Goal: Transaction & Acquisition: Purchase product/service

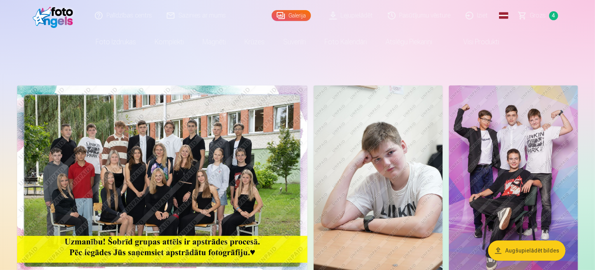
drag, startPoint x: 0, startPoint y: 0, endPoint x: 541, endPoint y: 17, distance: 541.2
click at [541, 17] on span "Grozs" at bounding box center [538, 15] width 16 height 9
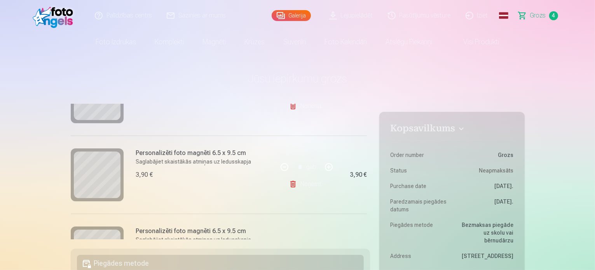
scroll to position [233, 0]
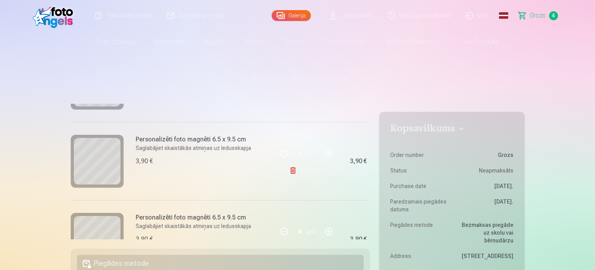
click at [311, 172] on link "Noņemt" at bounding box center [306, 171] width 35 height 16
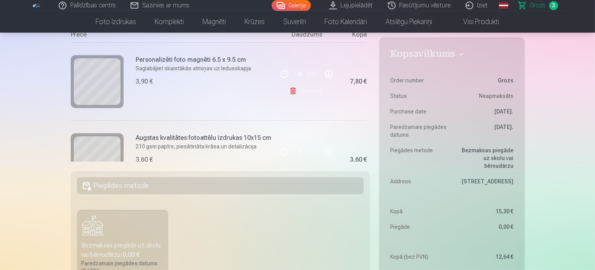
scroll to position [40, 0]
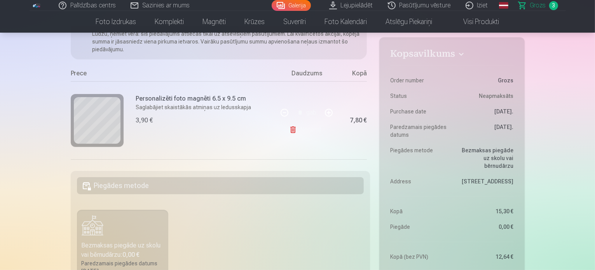
click at [282, 111] on button "button" at bounding box center [284, 112] width 19 height 19
type input "*"
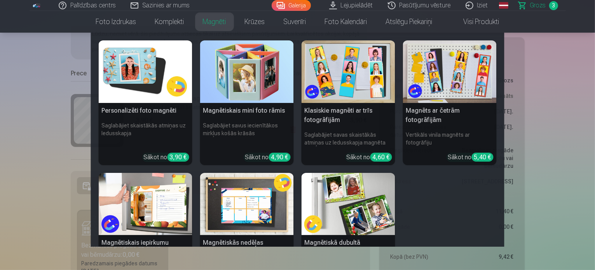
click at [215, 22] on link "Magnēti" at bounding box center [215, 22] width 42 height 22
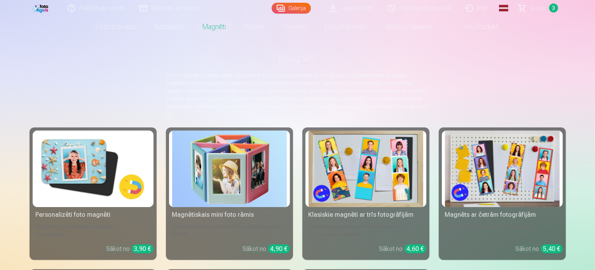
scroll to position [39, 0]
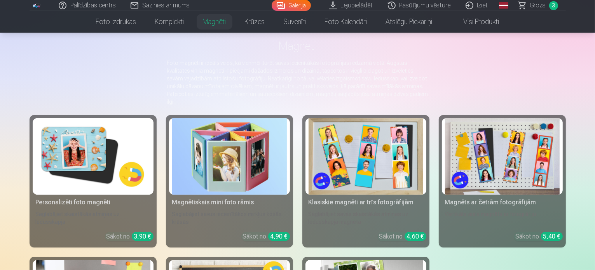
click at [65, 156] on img at bounding box center [93, 156] width 115 height 77
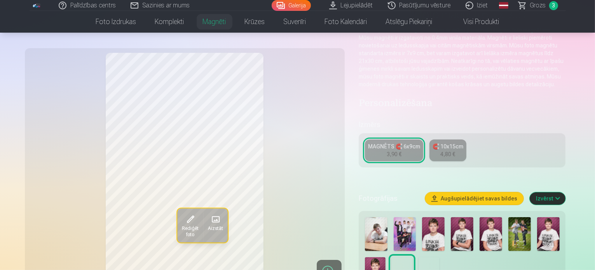
scroll to position [117, 0]
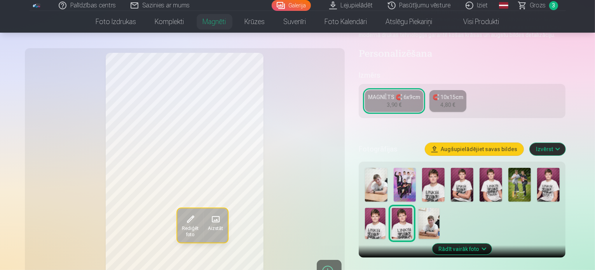
click at [440, 181] on img at bounding box center [433, 185] width 23 height 34
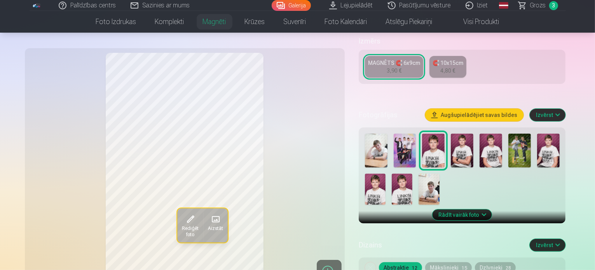
scroll to position [155, 0]
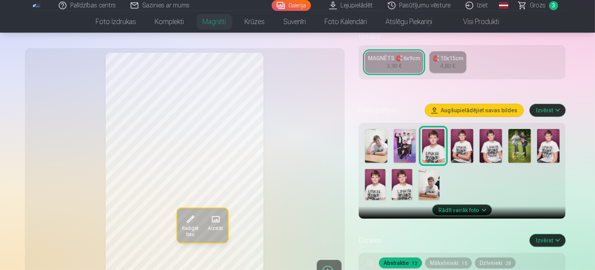
click at [468, 138] on img at bounding box center [462, 146] width 23 height 34
click at [495, 139] on img at bounding box center [491, 146] width 23 height 34
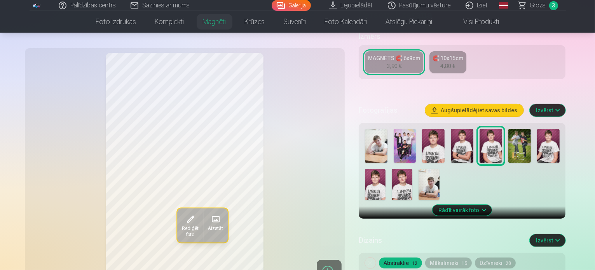
click at [436, 137] on img at bounding box center [433, 146] width 23 height 34
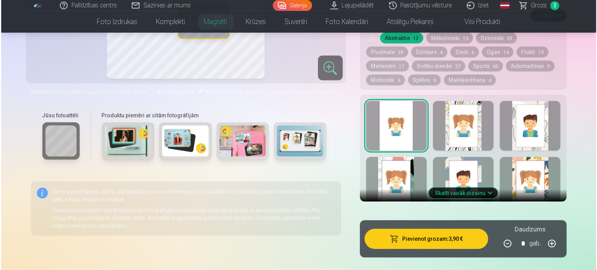
scroll to position [389, 0]
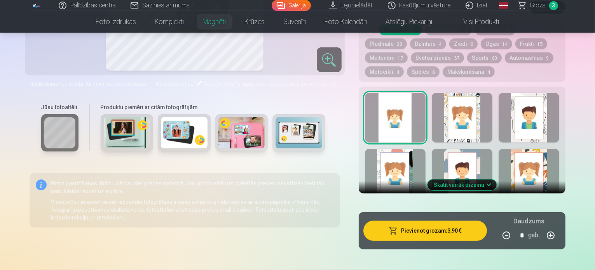
click at [462, 223] on button "Pievienot grozam : 3,90 €" at bounding box center [425, 231] width 124 height 20
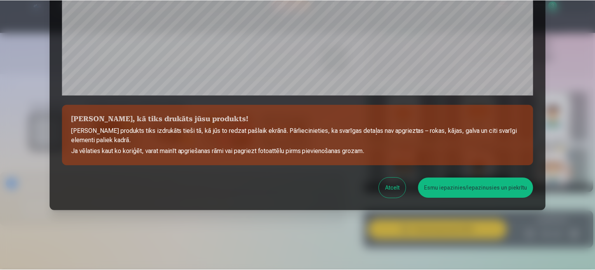
scroll to position [289, 0]
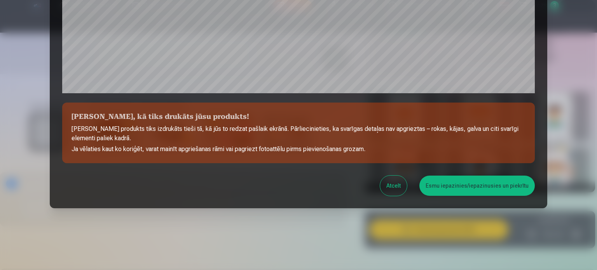
click at [496, 188] on button "Esmu iepazinies/iepazinusies un piekrītu" at bounding box center [476, 186] width 115 height 20
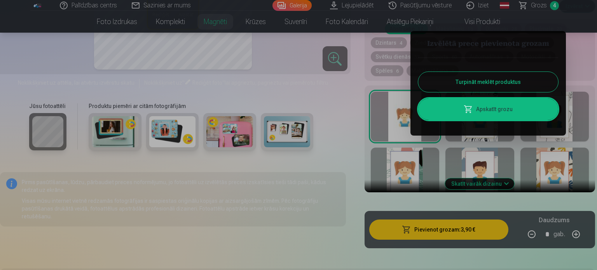
click at [504, 114] on link "Apskatīt grozu" at bounding box center [488, 109] width 140 height 22
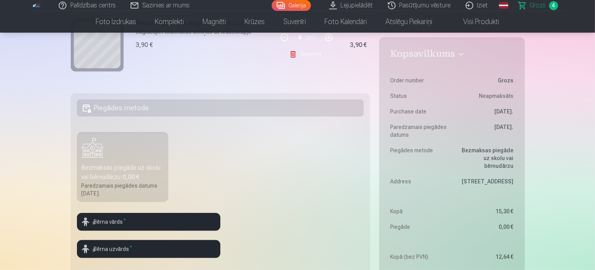
scroll to position [194, 0]
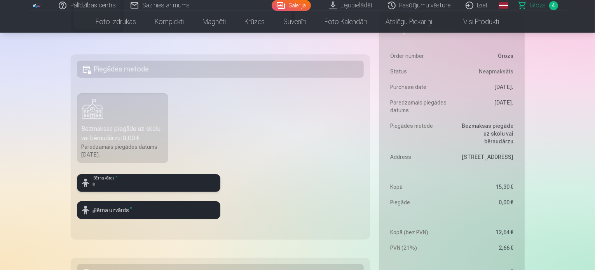
click at [163, 185] on input "text" at bounding box center [148, 183] width 143 height 18
type input "*******"
click at [162, 208] on input "text" at bounding box center [148, 210] width 143 height 18
type input "*******"
click at [288, 213] on fieldset "Piegādes metode Bezmaksas piegāde uz skolu vai bērnudārzu : 0,00 € Paredzamais …" at bounding box center [221, 146] width 300 height 185
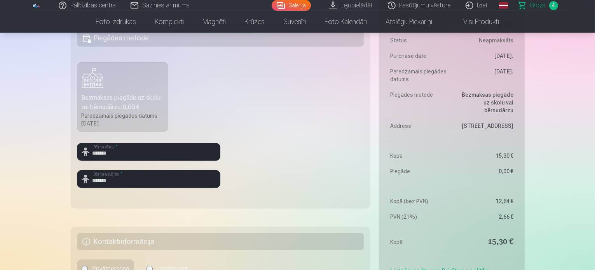
scroll to position [311, 0]
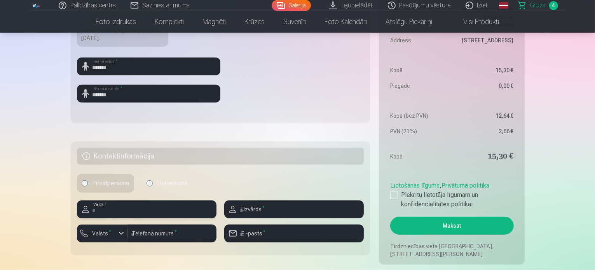
click at [132, 209] on input "text" at bounding box center [146, 210] width 139 height 18
type input "****"
type input "******"
type input "********"
type input "**********"
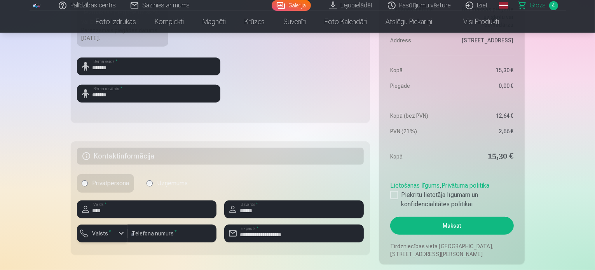
click at [115, 234] on div "button" at bounding box center [103, 235] width 23 height 8
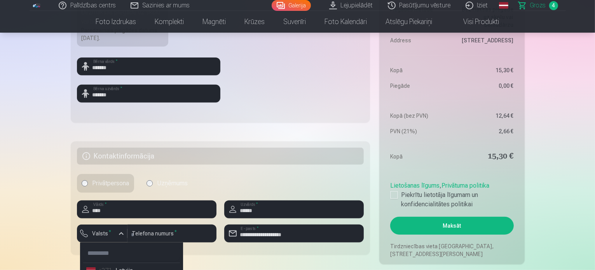
click at [121, 269] on li "+371 Latvija" at bounding box center [131, 271] width 97 height 16
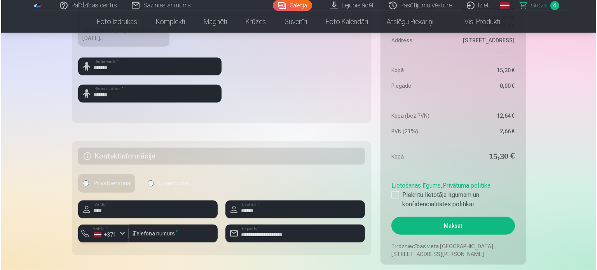
scroll to position [319, 0]
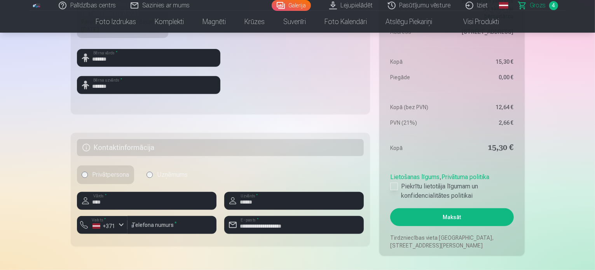
click at [392, 187] on div at bounding box center [394, 187] width 8 height 8
click at [478, 215] on button "Maksāt" at bounding box center [451, 217] width 123 height 18
